Goal: Book appointment/travel/reservation

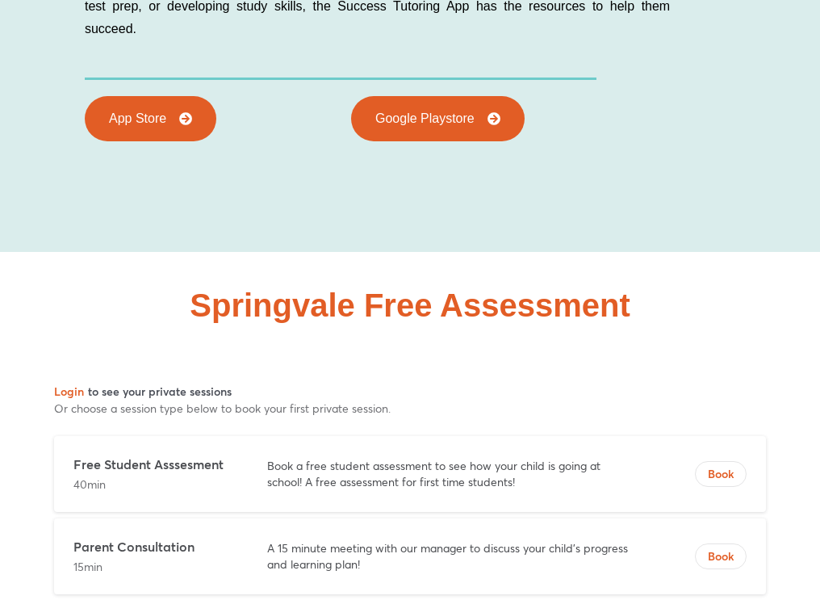
click at [728, 252] on div "Springvale Free Assessment" at bounding box center [410, 429] width 738 height 355
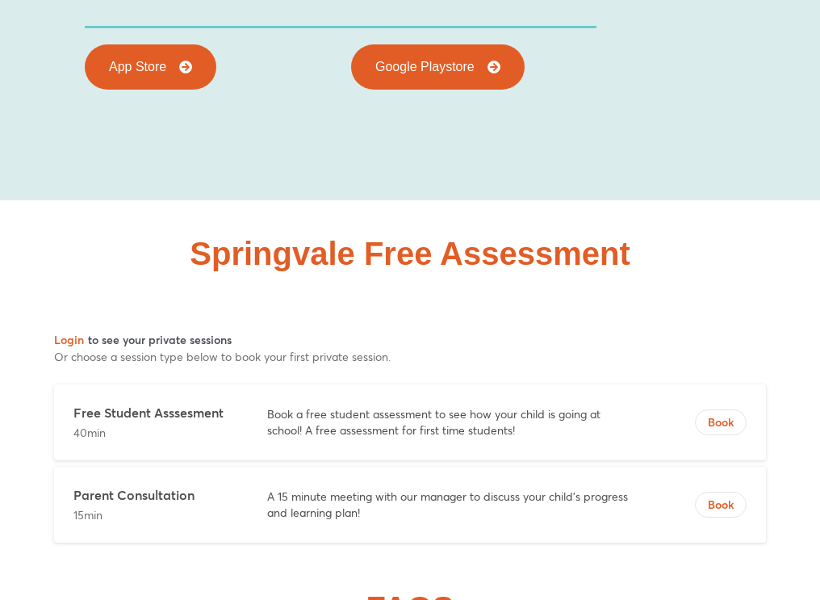
scroll to position [9571, 0]
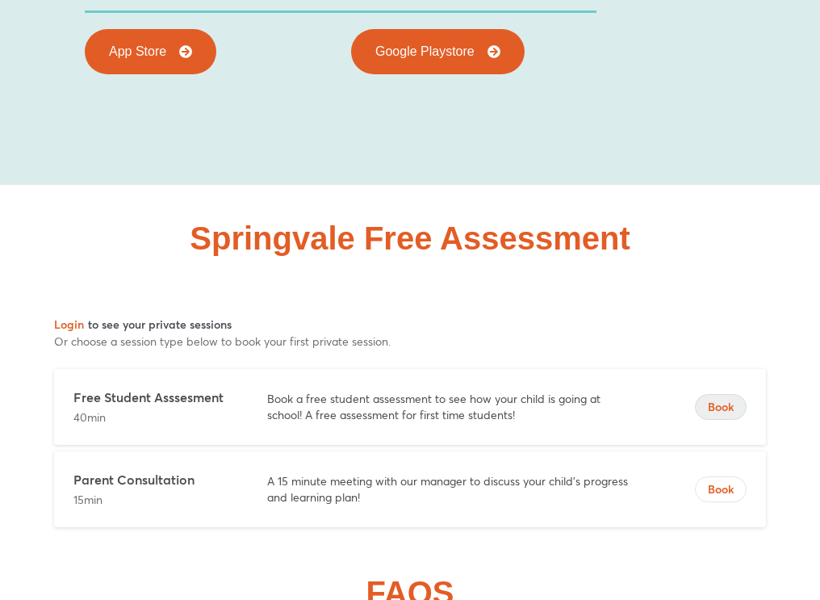
click at [727, 399] on span "Book" at bounding box center [721, 407] width 50 height 16
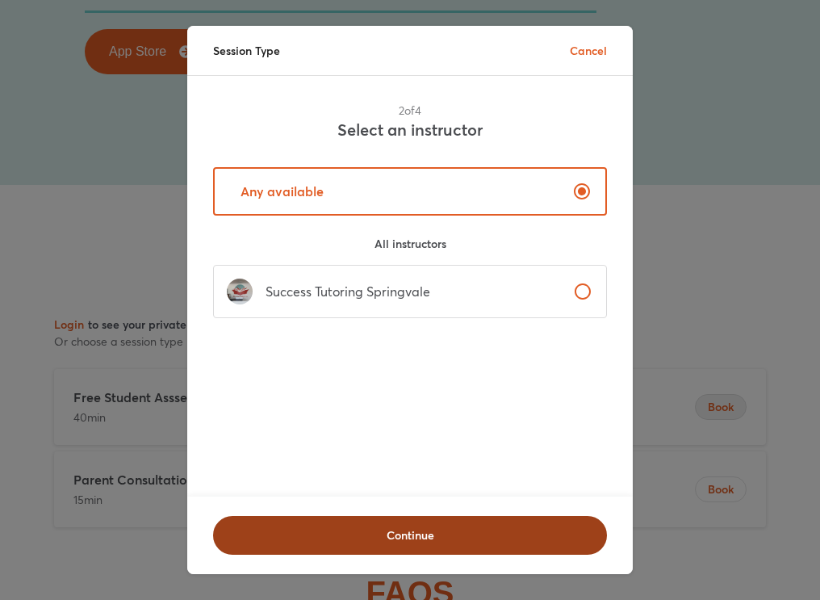
click at [424, 534] on span "Continue" at bounding box center [410, 535] width 352 height 16
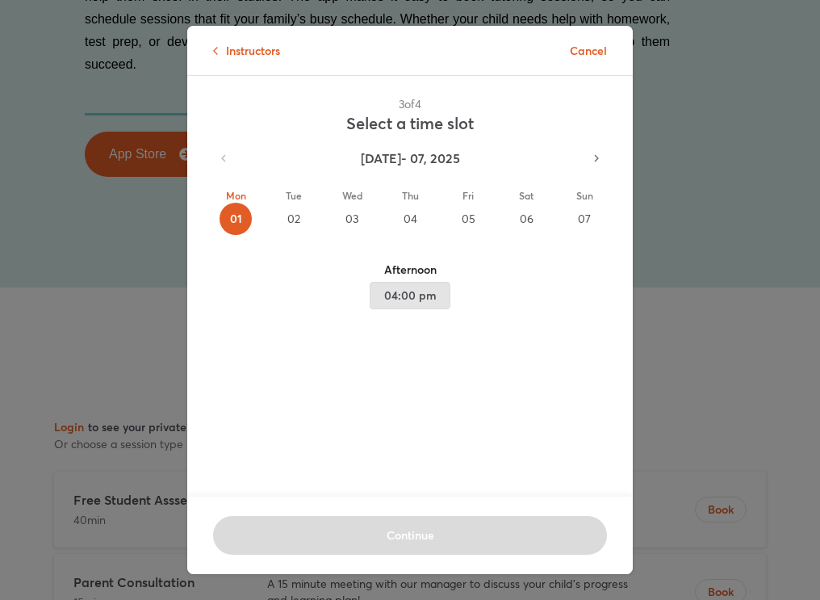
click at [419, 300] on span "04:00 pm" at bounding box center [410, 296] width 53 height 20
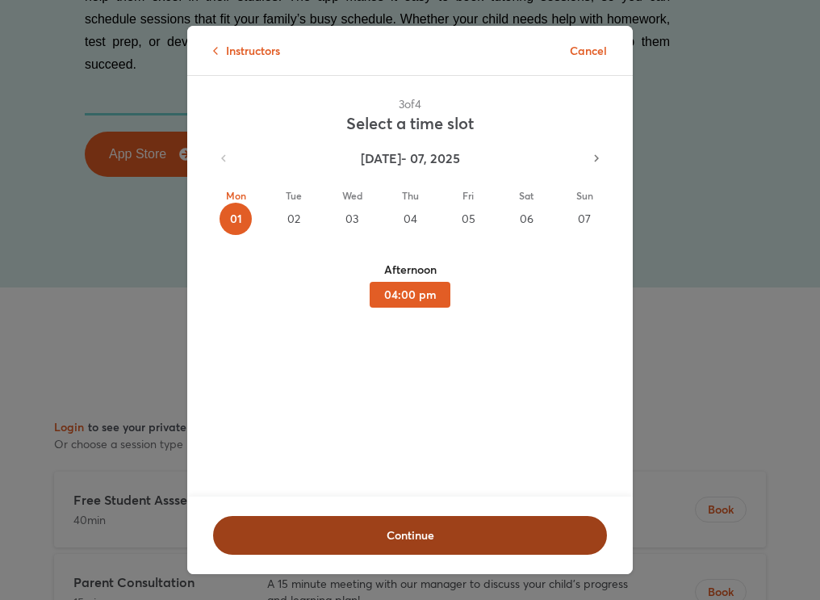
click at [416, 539] on span "Continue" at bounding box center [410, 535] width 352 height 16
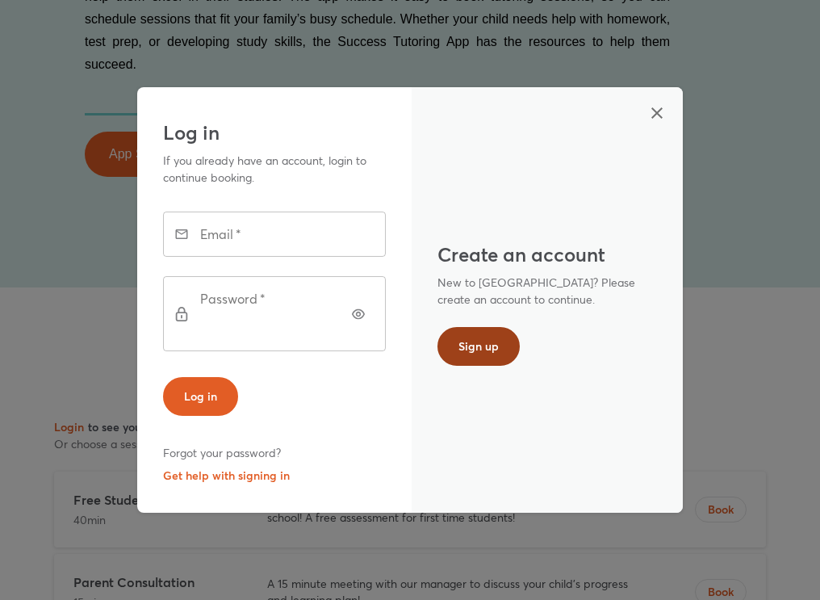
click at [489, 351] on span "Sign up" at bounding box center [479, 346] width 40 height 16
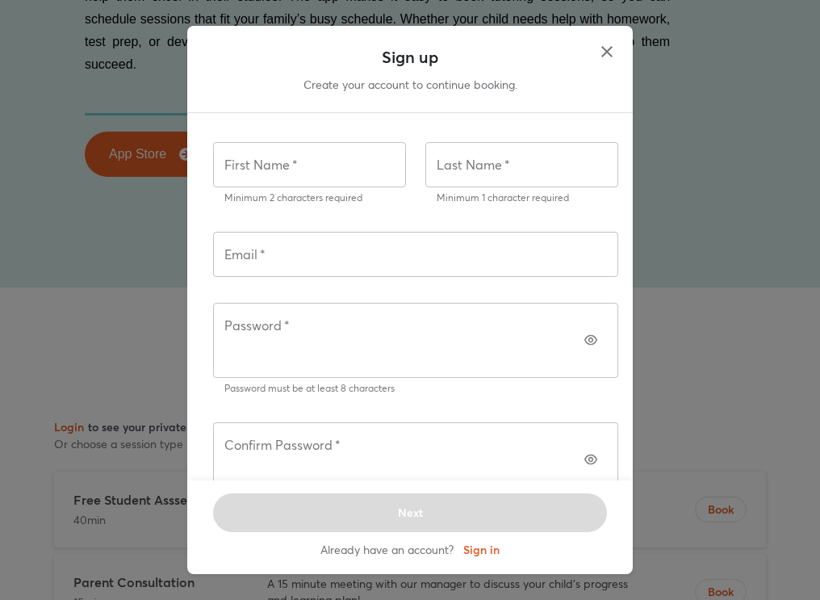
scroll to position [10, 0]
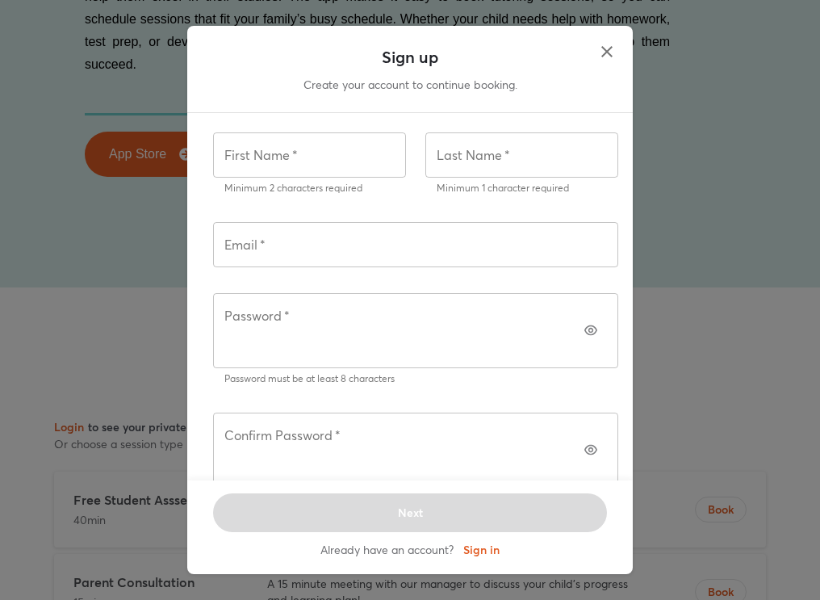
click at [607, 57] on icon "button" at bounding box center [607, 51] width 11 height 11
